Goal: Task Accomplishment & Management: Use online tool/utility

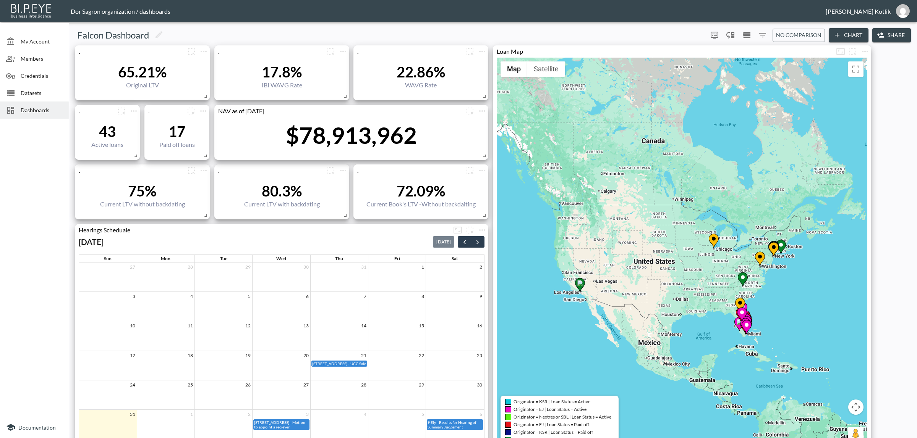
click at [48, 90] on span "Datasets" at bounding box center [42, 93] width 42 height 8
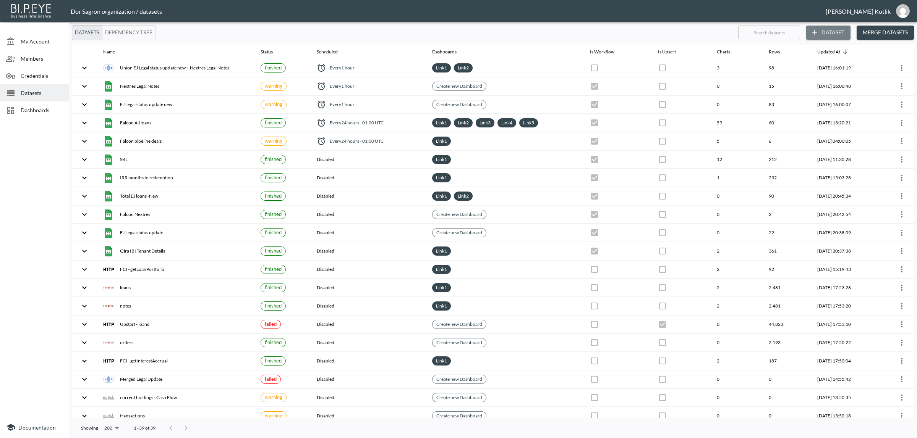
click at [814, 29] on icon "button" at bounding box center [815, 33] width 8 height 8
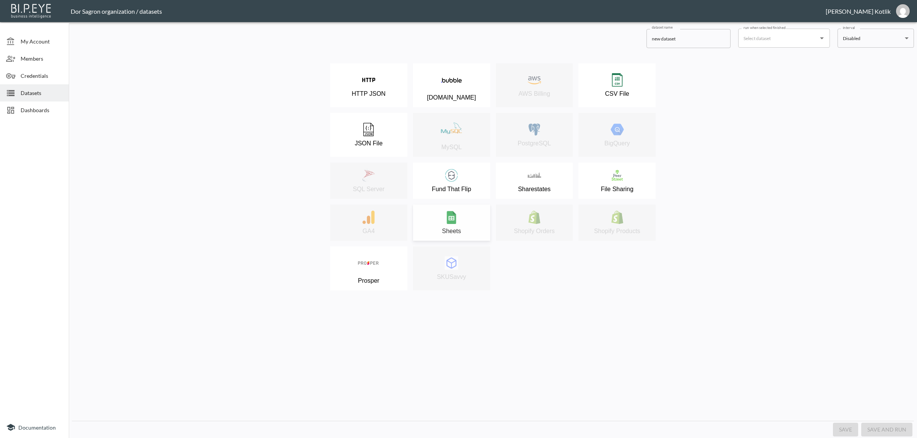
click at [451, 228] on div "Sheets" at bounding box center [452, 223] width 70 height 24
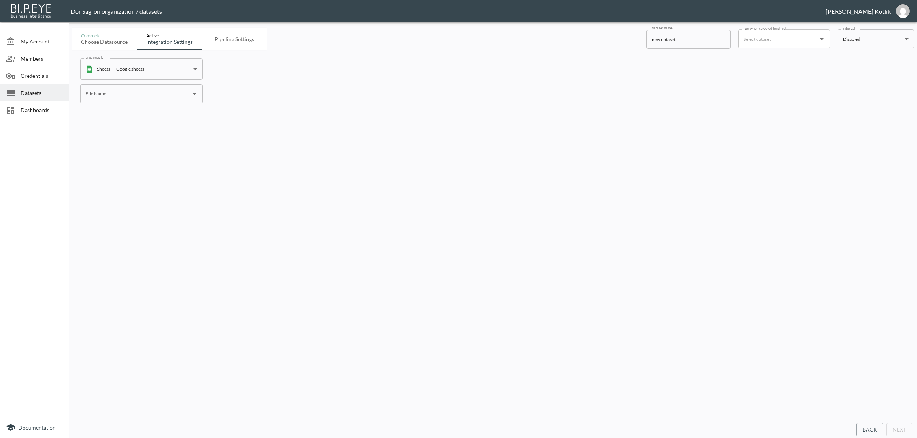
click at [123, 92] on input "File Name" at bounding box center [136, 94] width 104 height 12
click at [113, 117] on li "IBI Master Offline" at bounding box center [141, 112] width 122 height 11
type input "IBI Master Offline"
click at [894, 432] on button "Next" at bounding box center [899, 430] width 26 height 14
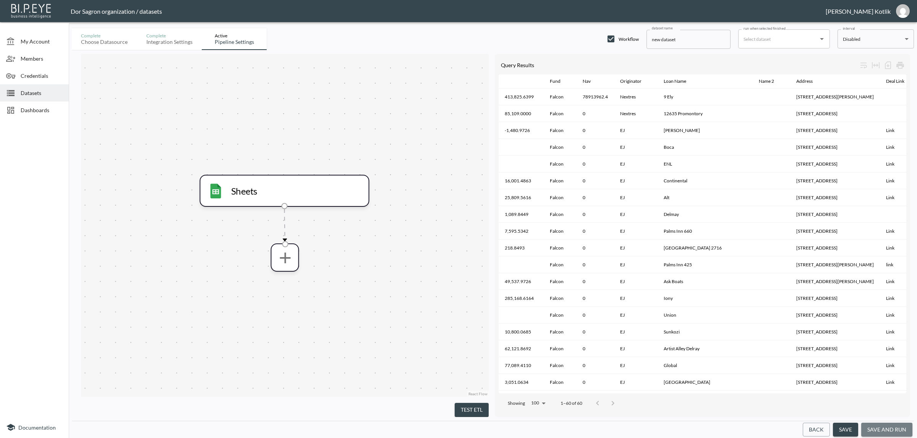
click at [894, 432] on button "save and run" at bounding box center [886, 430] width 51 height 14
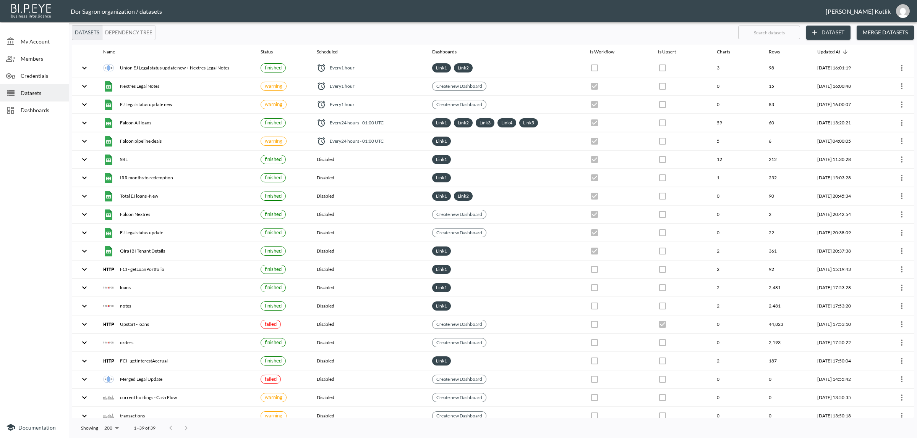
checkbox input "true"
checkbox input "false"
checkbox input "true"
checkbox input "false"
checkbox input "true"
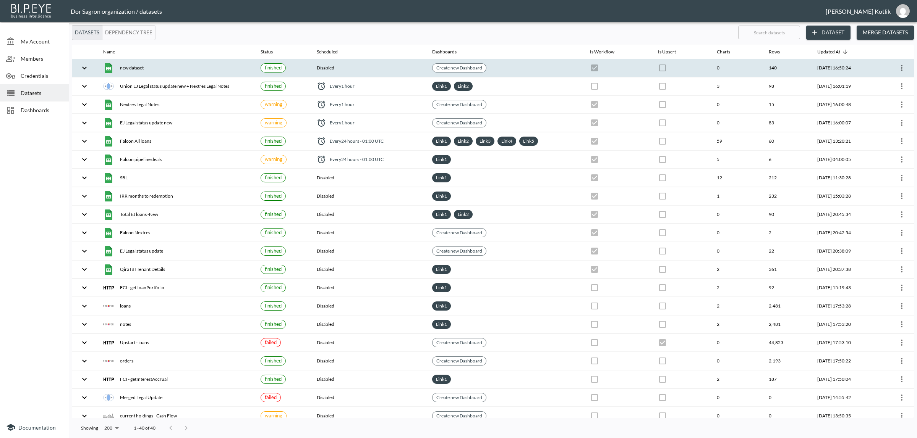
click at [132, 66] on div "new dataset" at bounding box center [175, 68] width 145 height 11
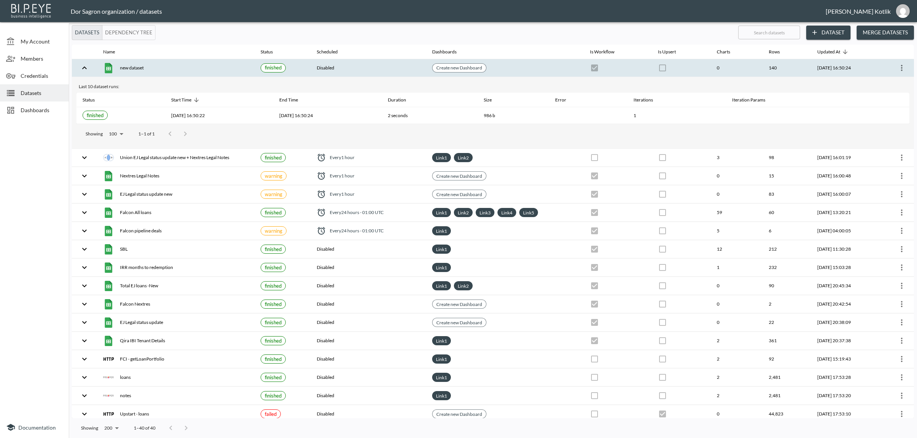
click at [901, 66] on icon "more" at bounding box center [902, 68] width 2 height 6
click at [879, 83] on p "Edit Data Pipeline" at bounding box center [878, 83] width 47 height 9
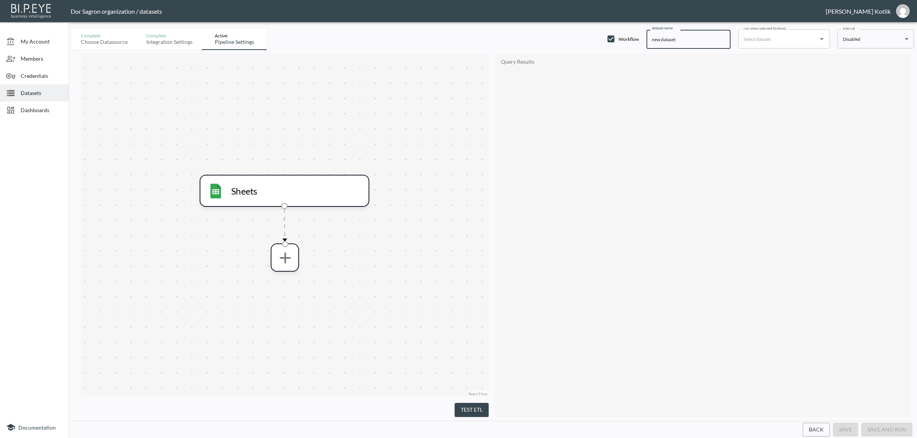
click at [692, 43] on input "new dataset" at bounding box center [688, 39] width 84 height 19
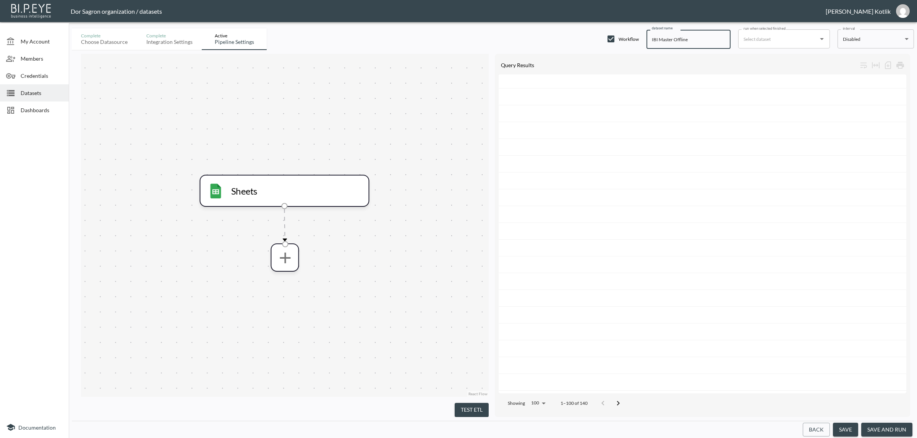
type input "IBI Master Offline"
click at [875, 432] on button "save and run" at bounding box center [886, 430] width 51 height 14
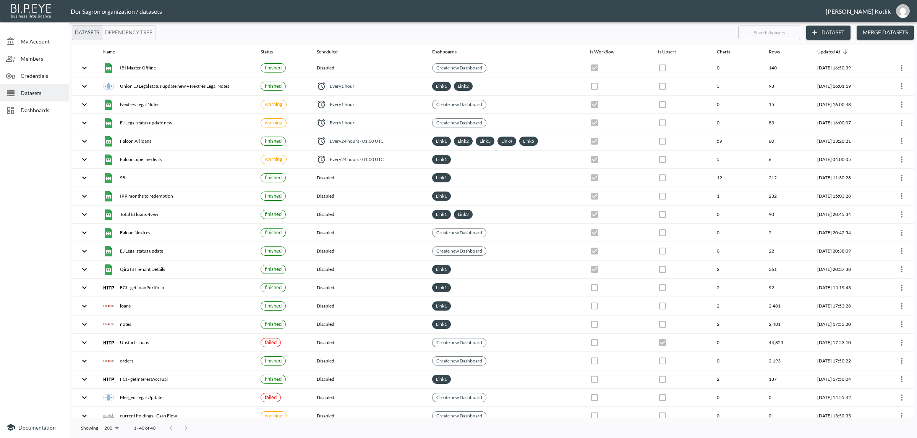
click at [54, 105] on div "Dashboards" at bounding box center [34, 110] width 69 height 17
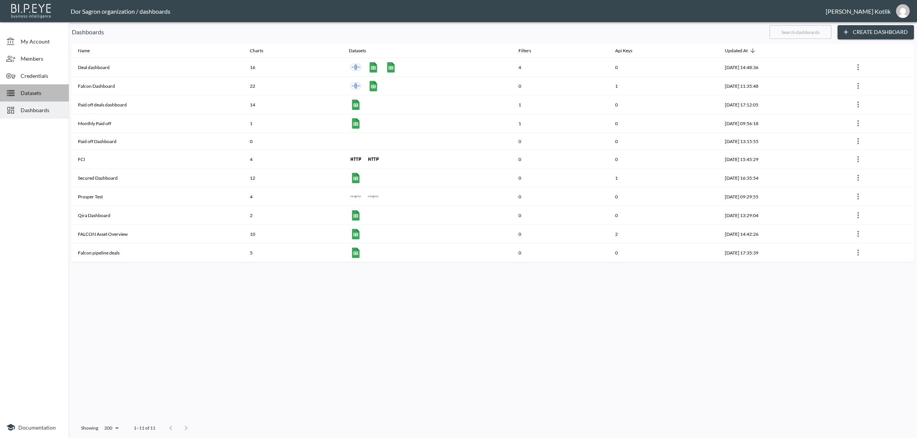
click at [42, 98] on div "Datasets" at bounding box center [34, 92] width 69 height 17
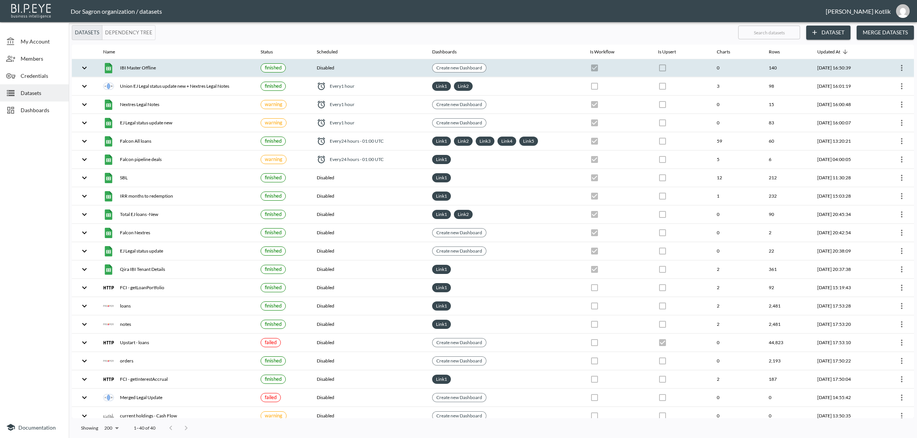
click at [106, 64] on img at bounding box center [108, 68] width 11 height 11
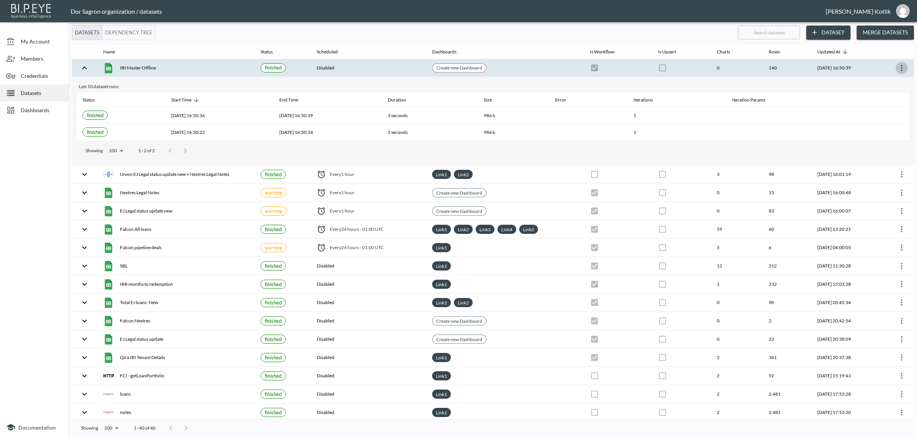
click at [897, 67] on icon "more" at bounding box center [901, 67] width 9 height 9
click at [880, 99] on p "View Data" at bounding box center [869, 100] width 28 height 9
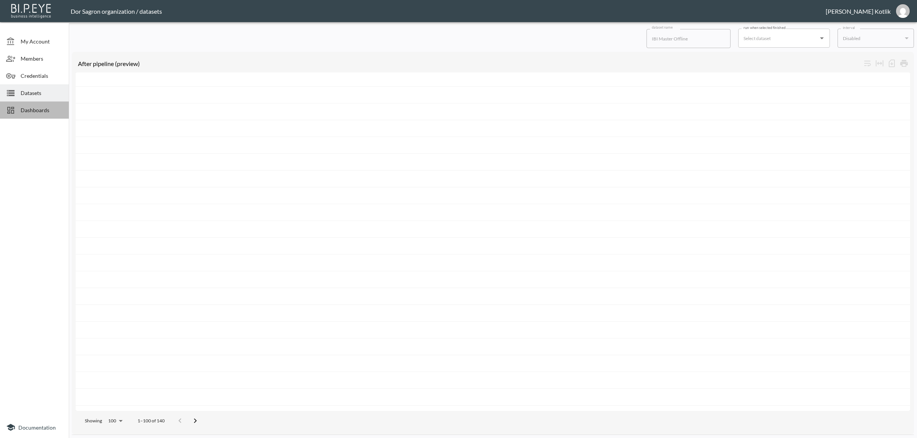
click at [39, 114] on span "Dashboards" at bounding box center [42, 110] width 42 height 8
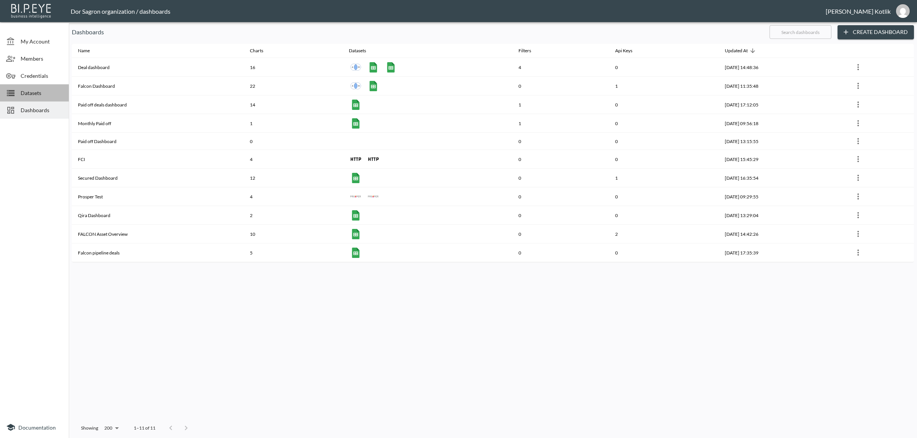
click at [44, 97] on div "Datasets" at bounding box center [34, 92] width 69 height 17
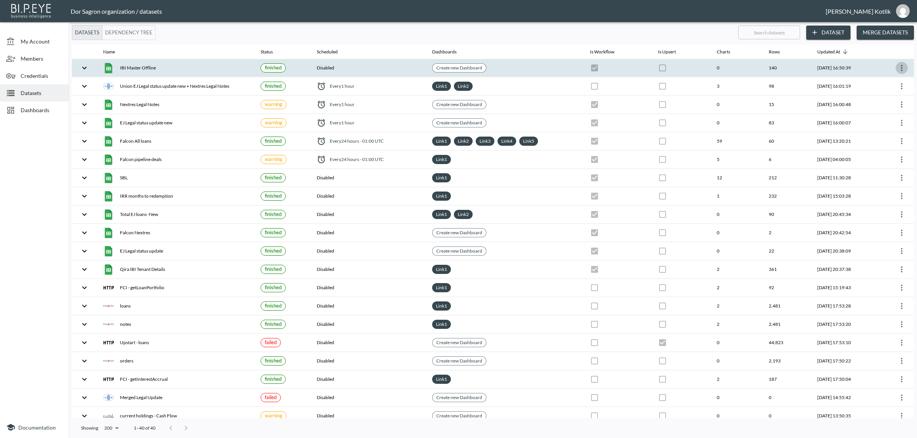
click at [898, 68] on icon "more" at bounding box center [901, 67] width 9 height 9
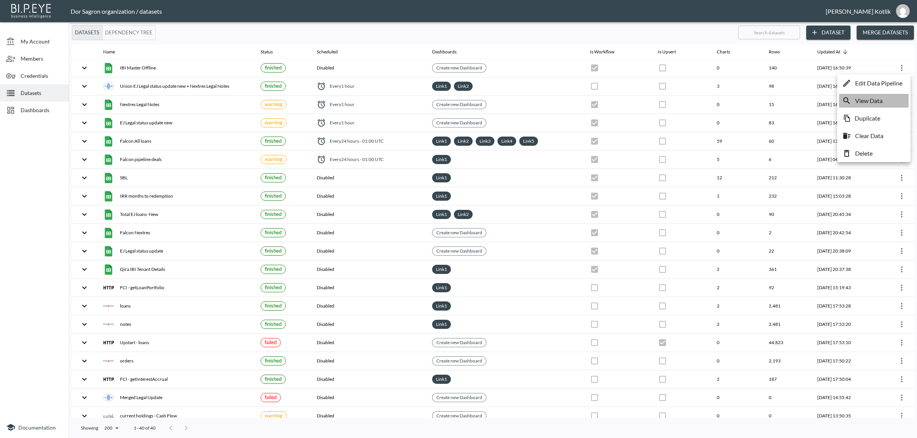
click at [880, 103] on p "View Data" at bounding box center [869, 100] width 28 height 9
